Goal: Information Seeking & Learning: Stay updated

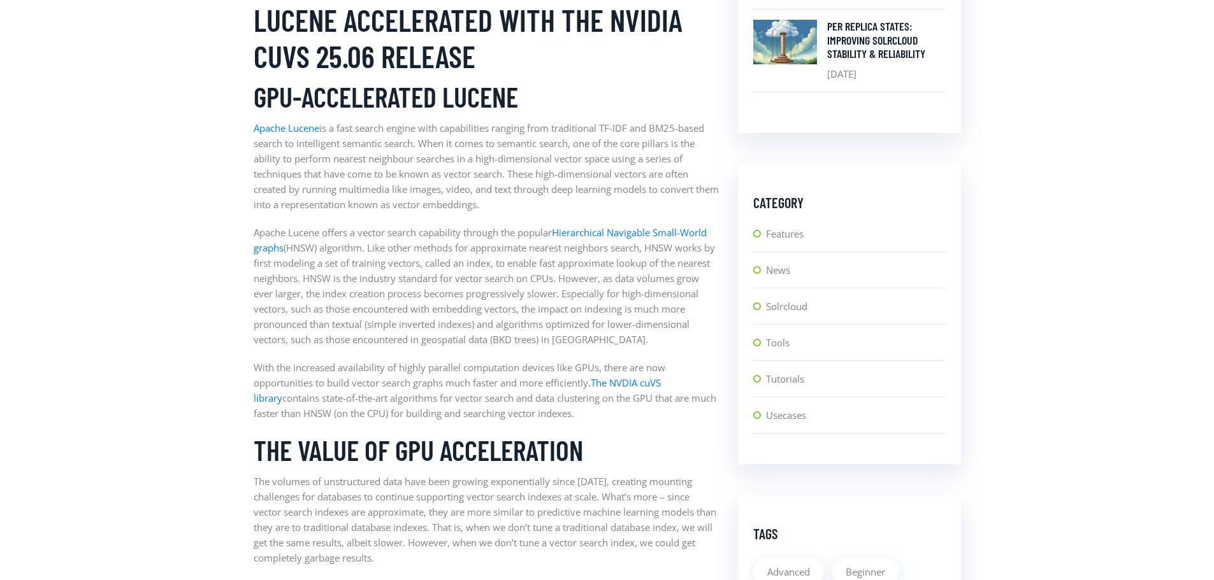
scroll to position [701, 0]
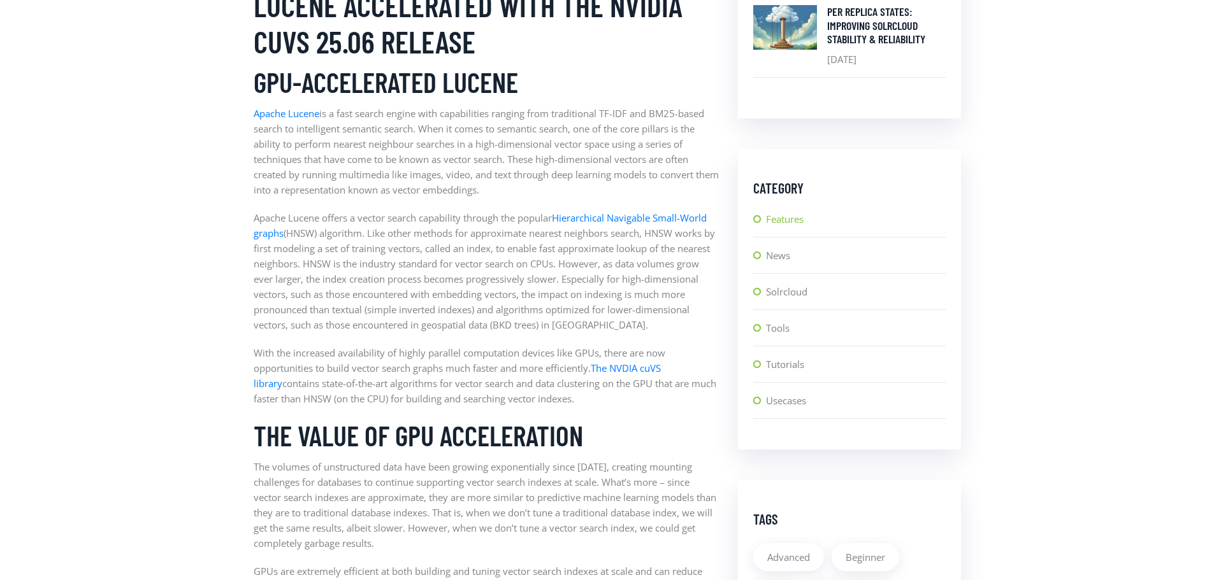
click at [791, 219] on link "Features" at bounding box center [856, 224] width 180 height 25
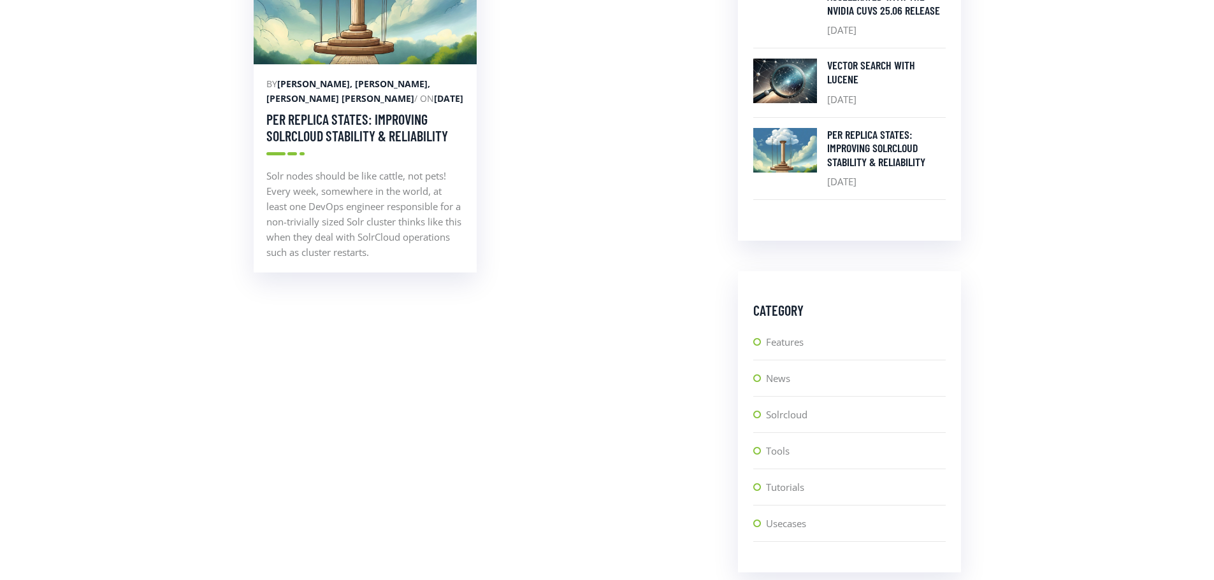
scroll to position [573, 0]
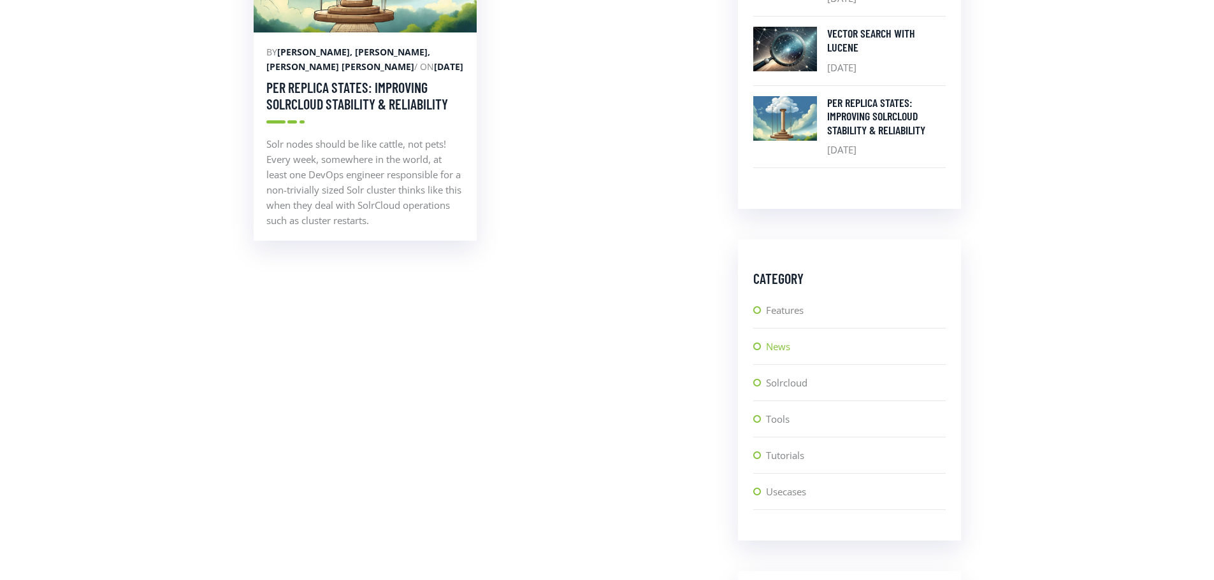
click at [779, 352] on link "News" at bounding box center [856, 351] width 180 height 25
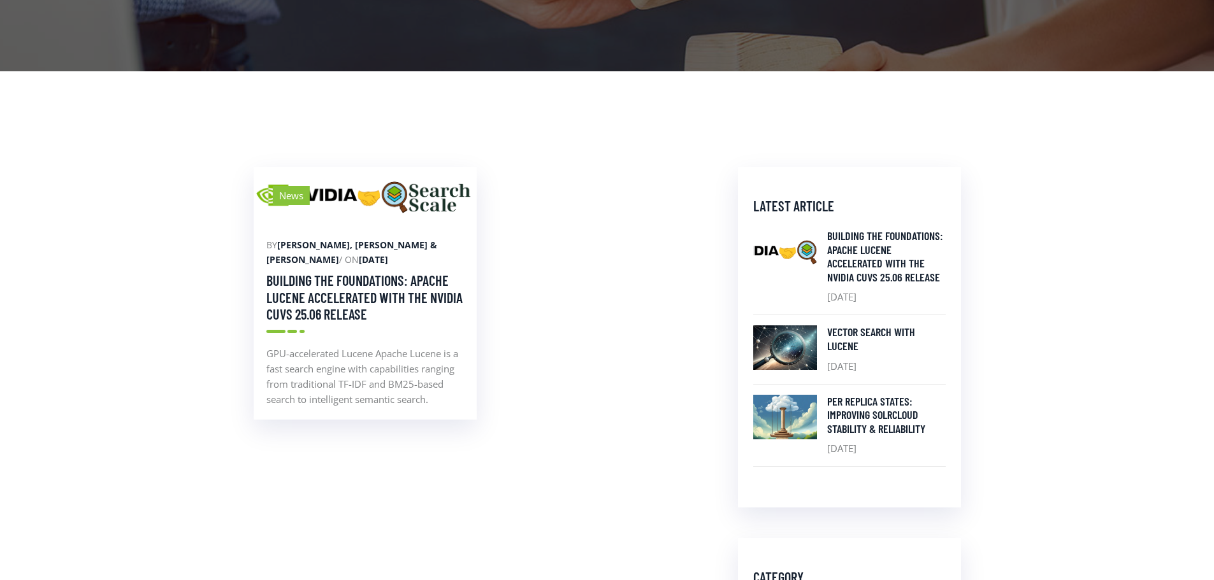
scroll to position [319, 0]
